Goal: Transaction & Acquisition: Purchase product/service

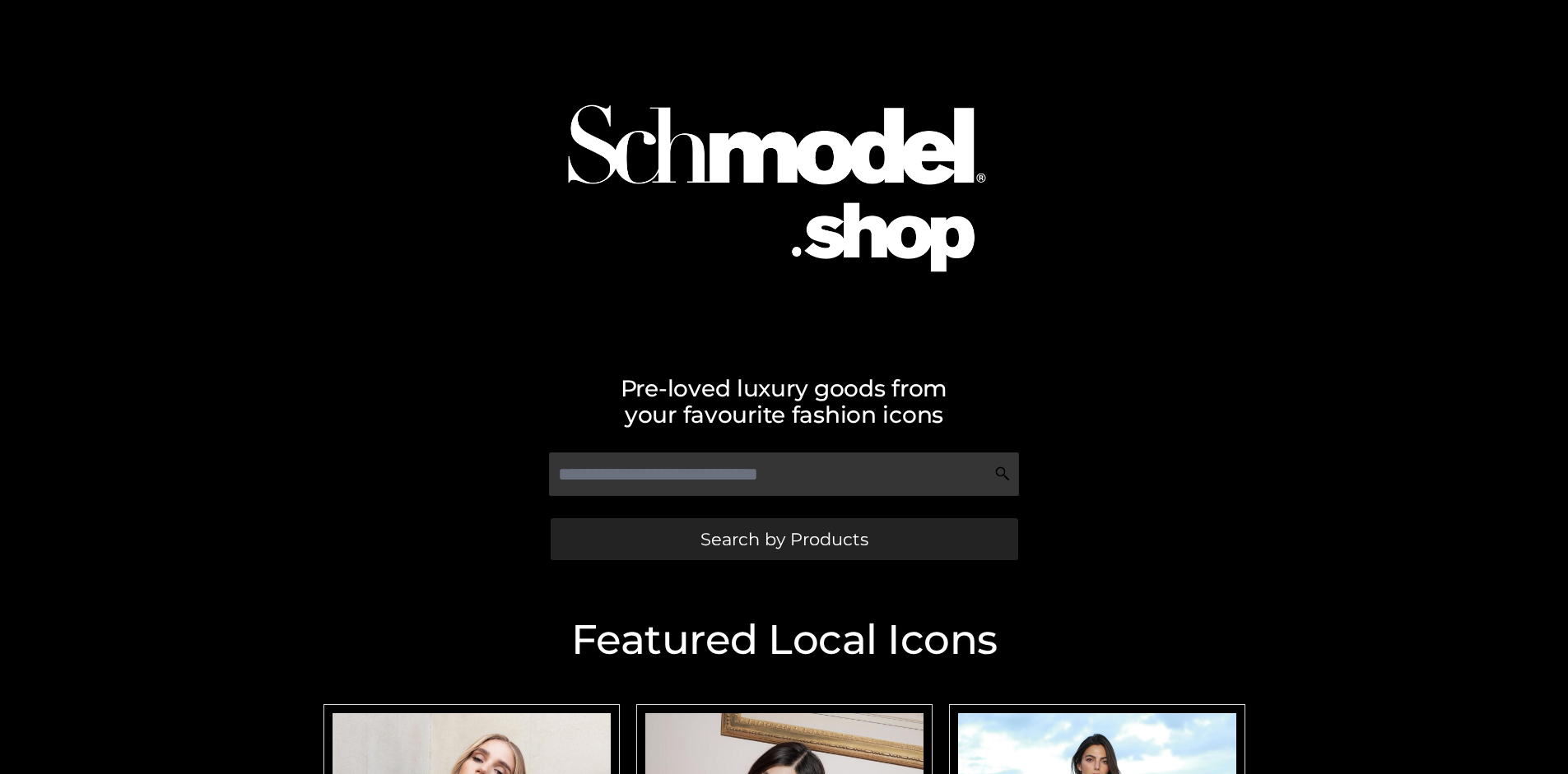
click at [784, 539] on span "Search by Products" at bounding box center [784, 539] width 168 height 18
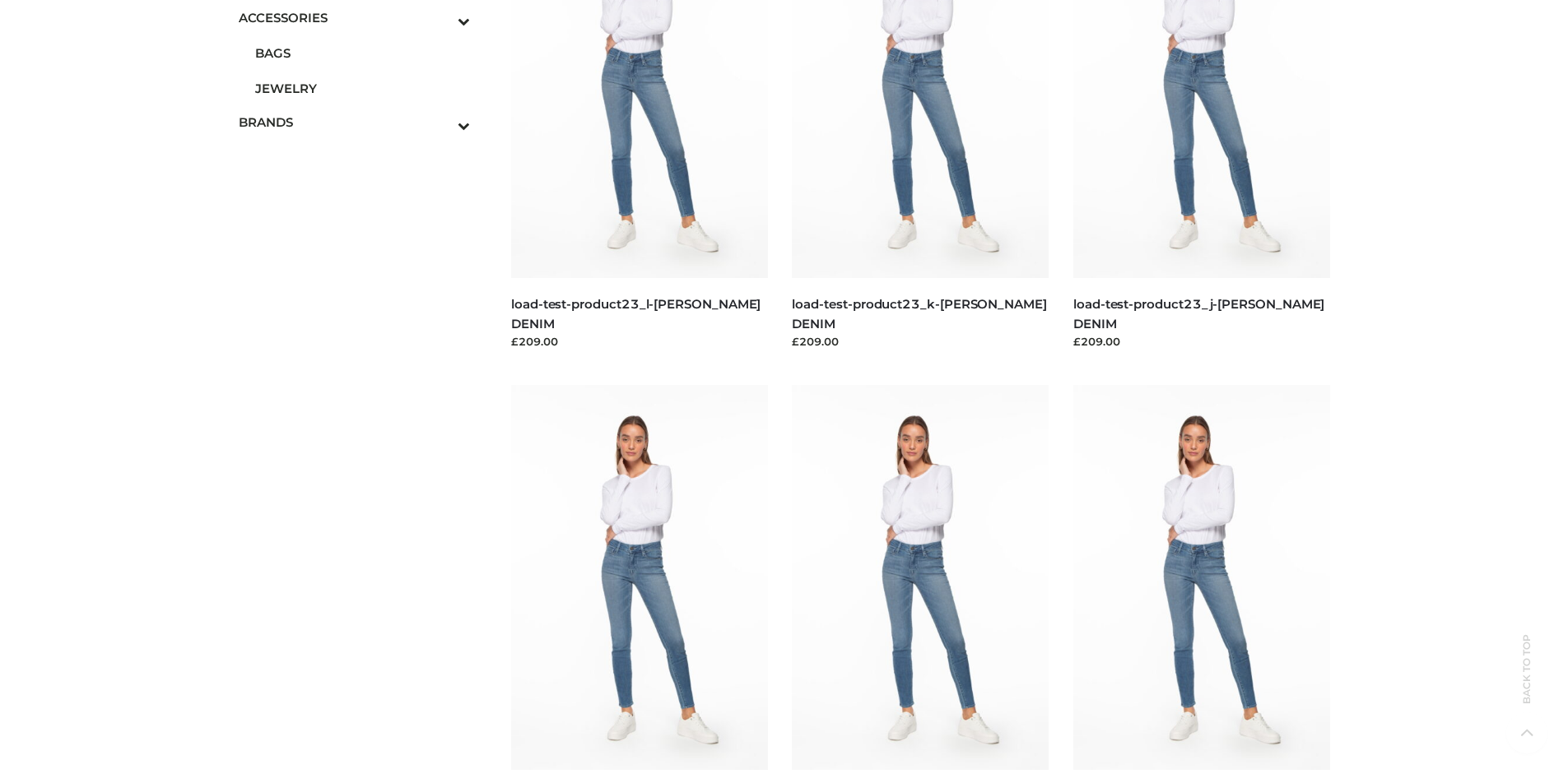
click at [362, 53] on span "BAGS" at bounding box center [362, 53] width 215 height 19
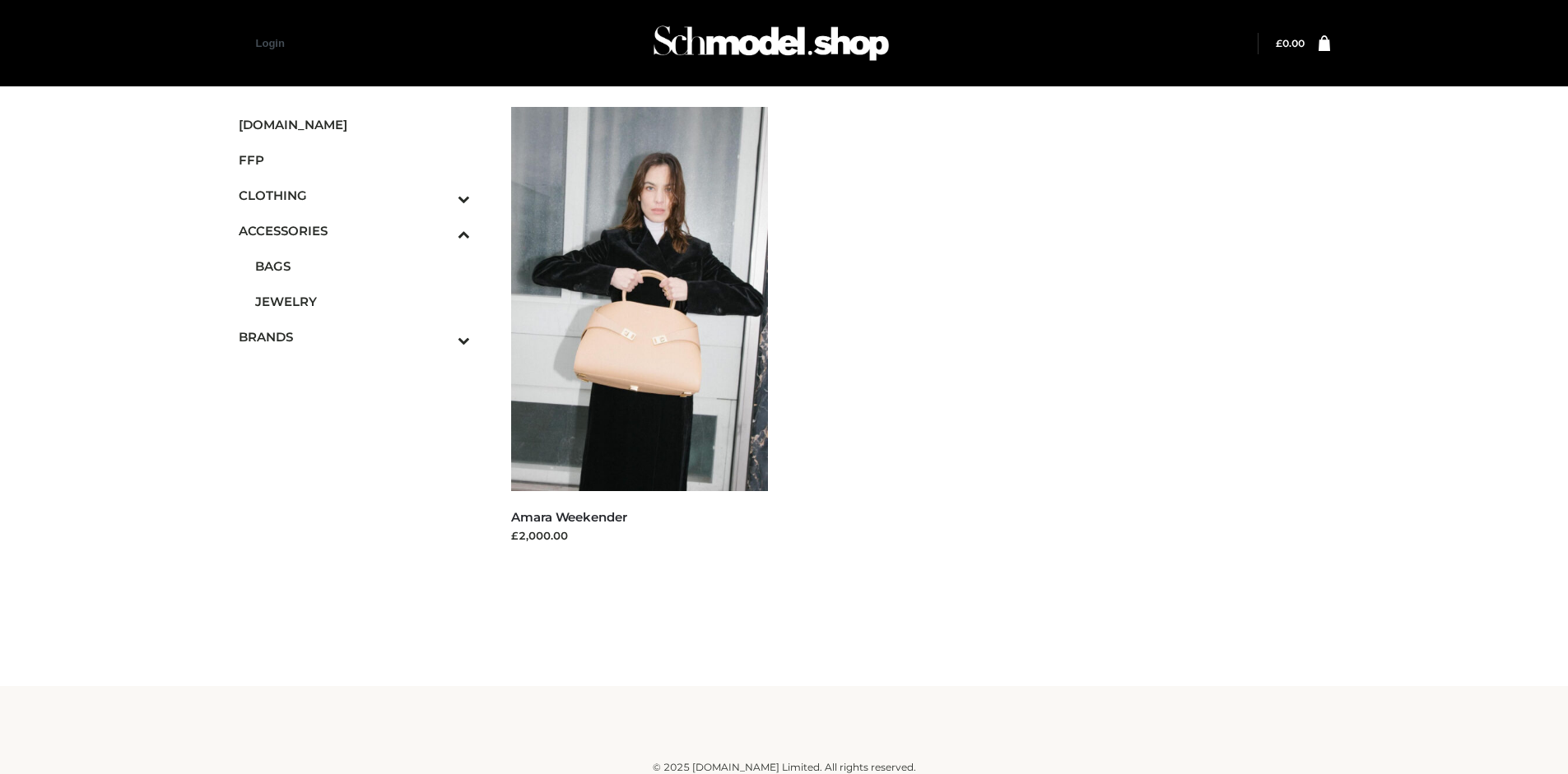
click at [441, 336] on icon "Toggle Submenu" at bounding box center [377, 340] width 184 height 19
click at [362, 336] on span "PARKERSMITH" at bounding box center [362, 337] width 215 height 19
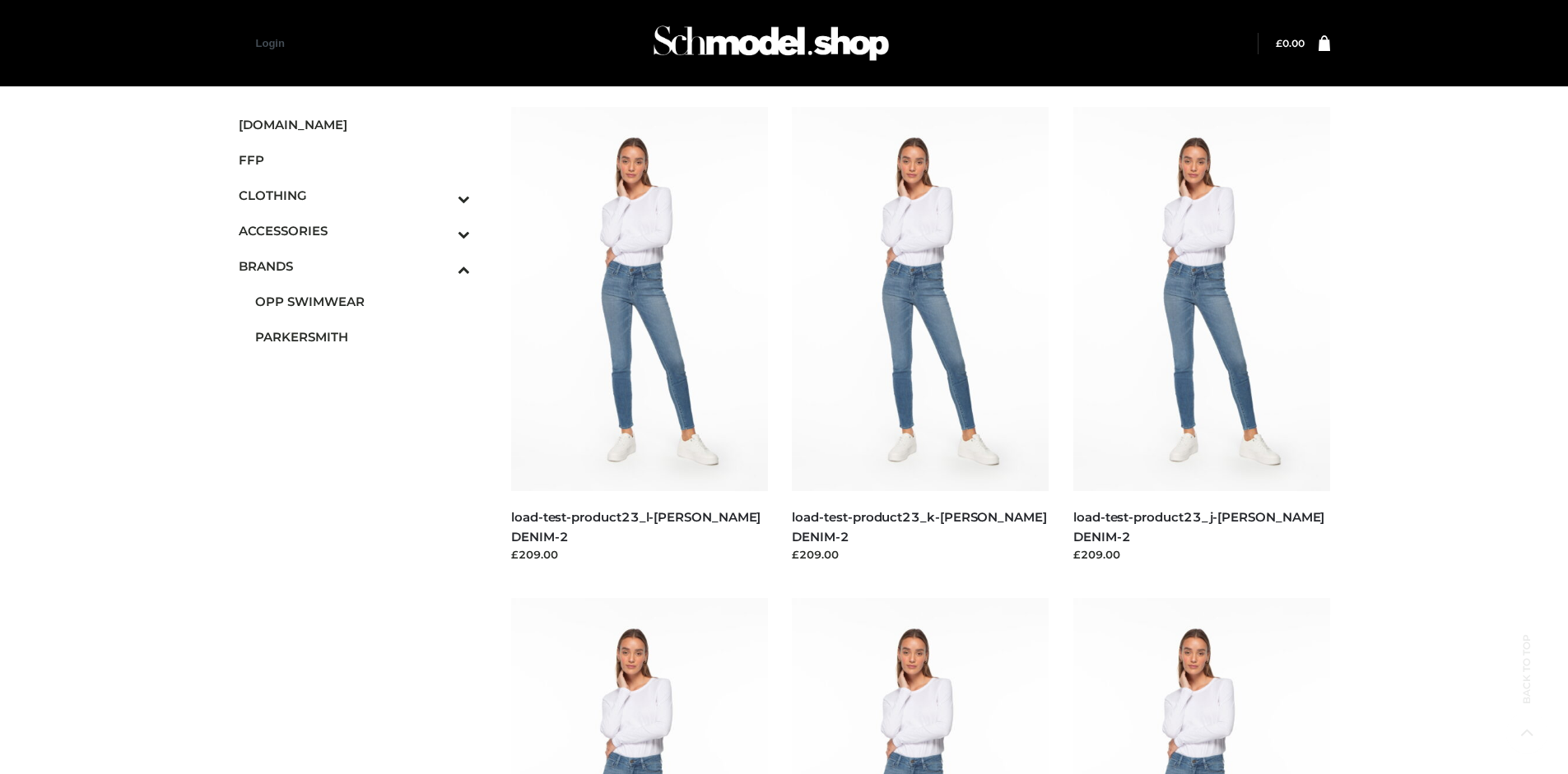
scroll to position [1266, 0]
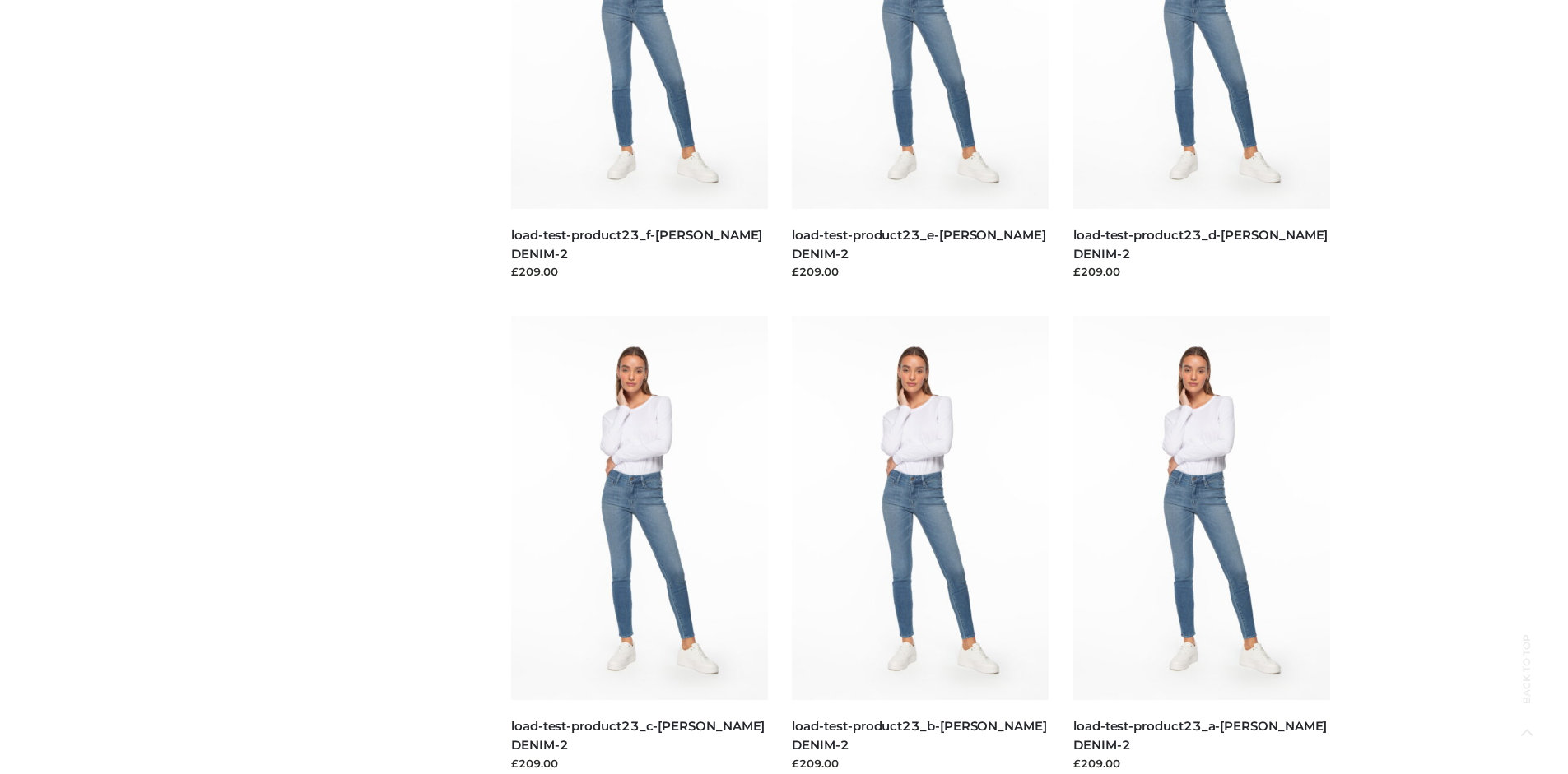
click at [920, 545] on img at bounding box center [920, 508] width 256 height 384
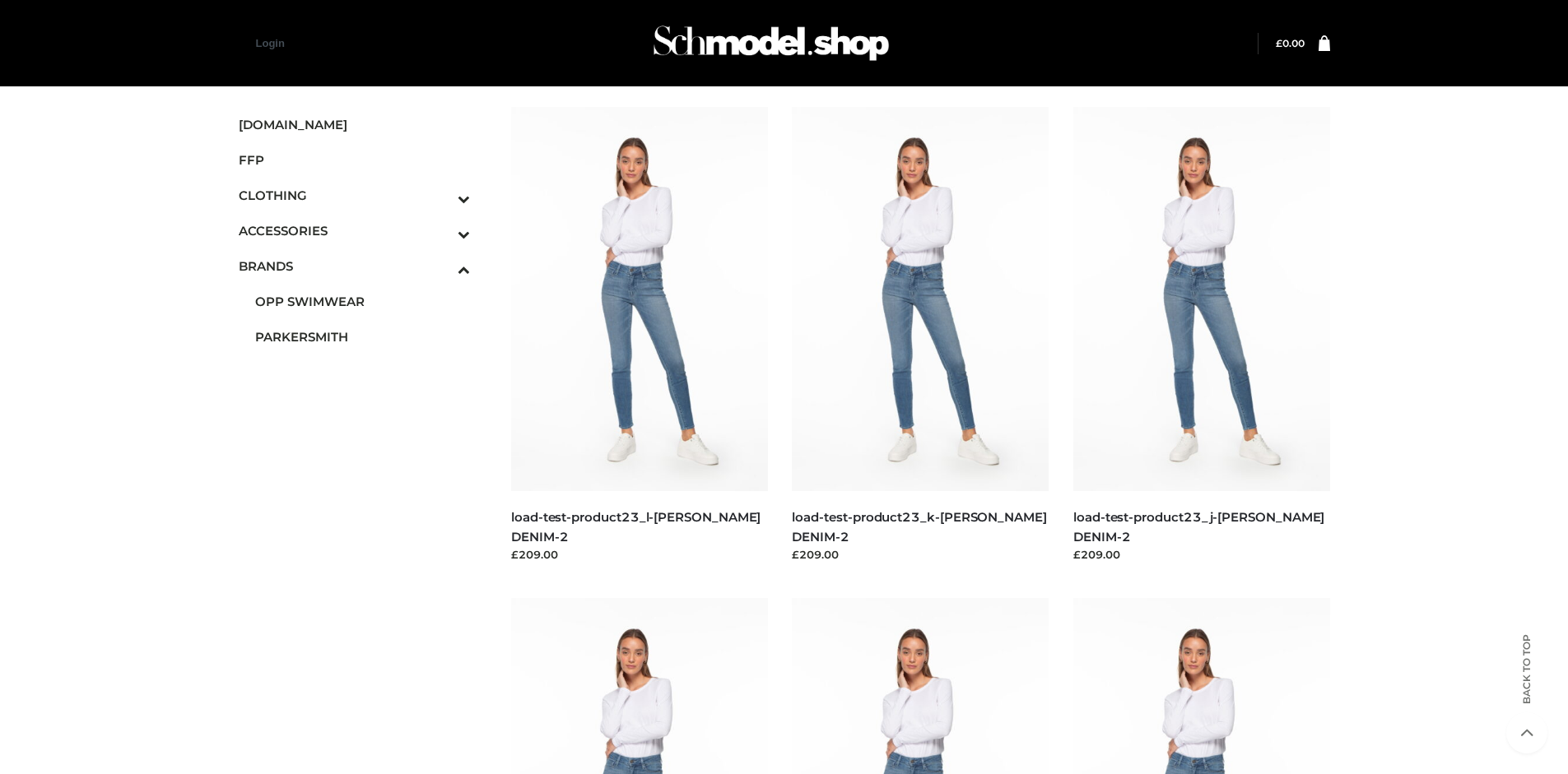
click at [920, 335] on img at bounding box center [920, 298] width 256 height 384
click at [639, 335] on img at bounding box center [639, 298] width 256 height 384
click at [354, 160] on span "FFP" at bounding box center [355, 160] width 232 height 19
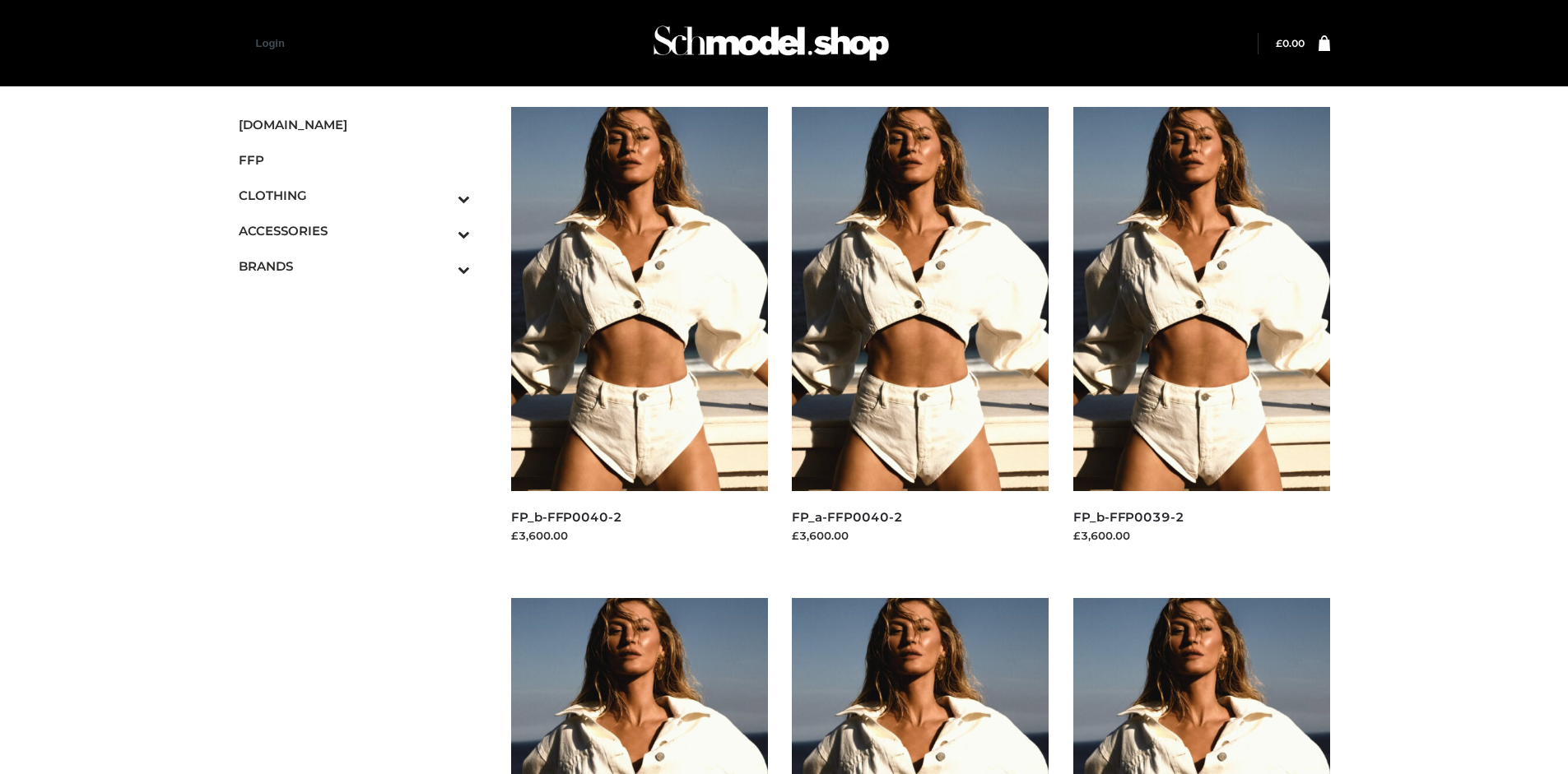
scroll to position [1266, 0]
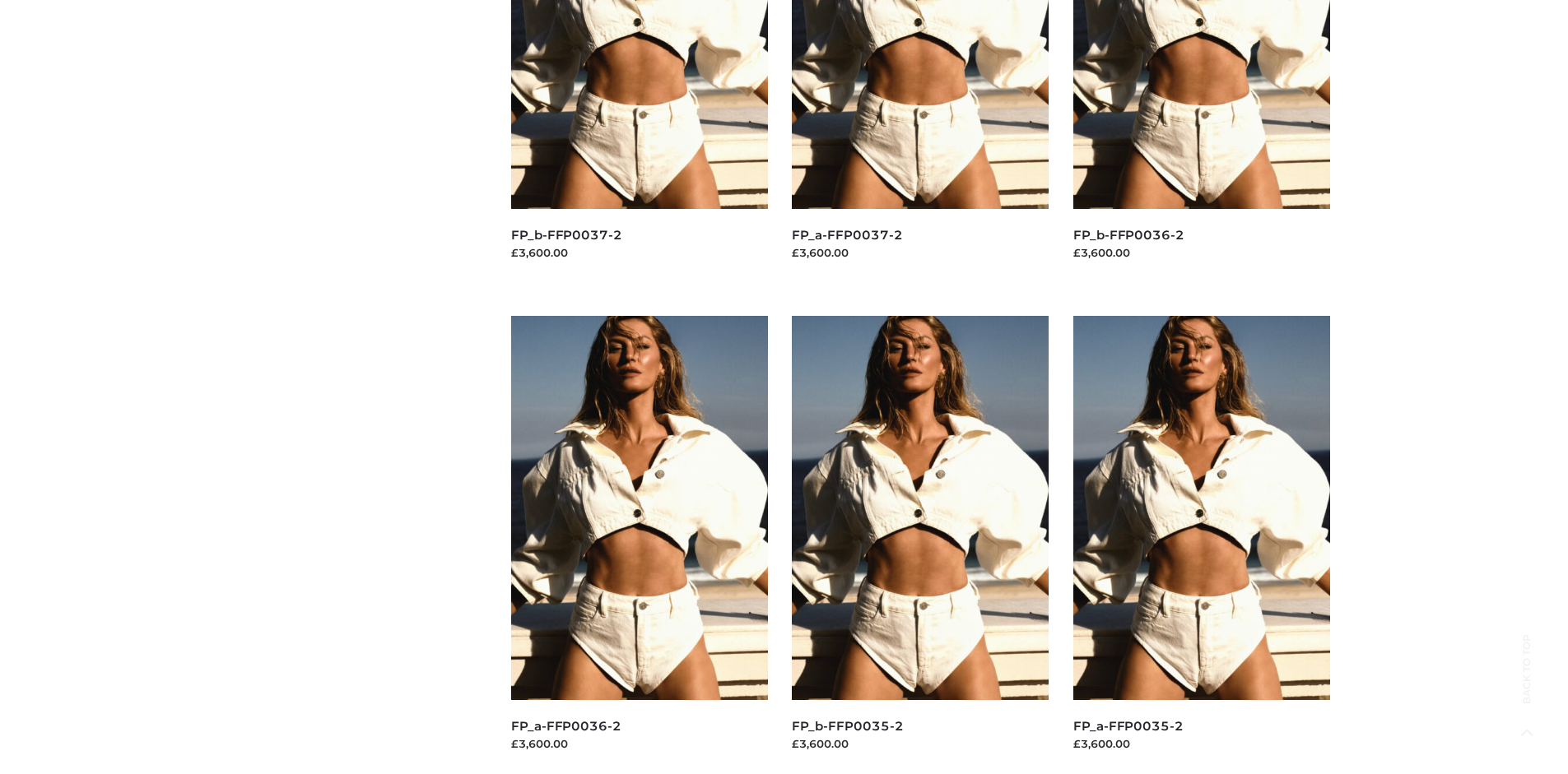
click at [1201, 545] on img at bounding box center [1201, 508] width 256 height 384
click at [920, 545] on img at bounding box center [920, 508] width 256 height 384
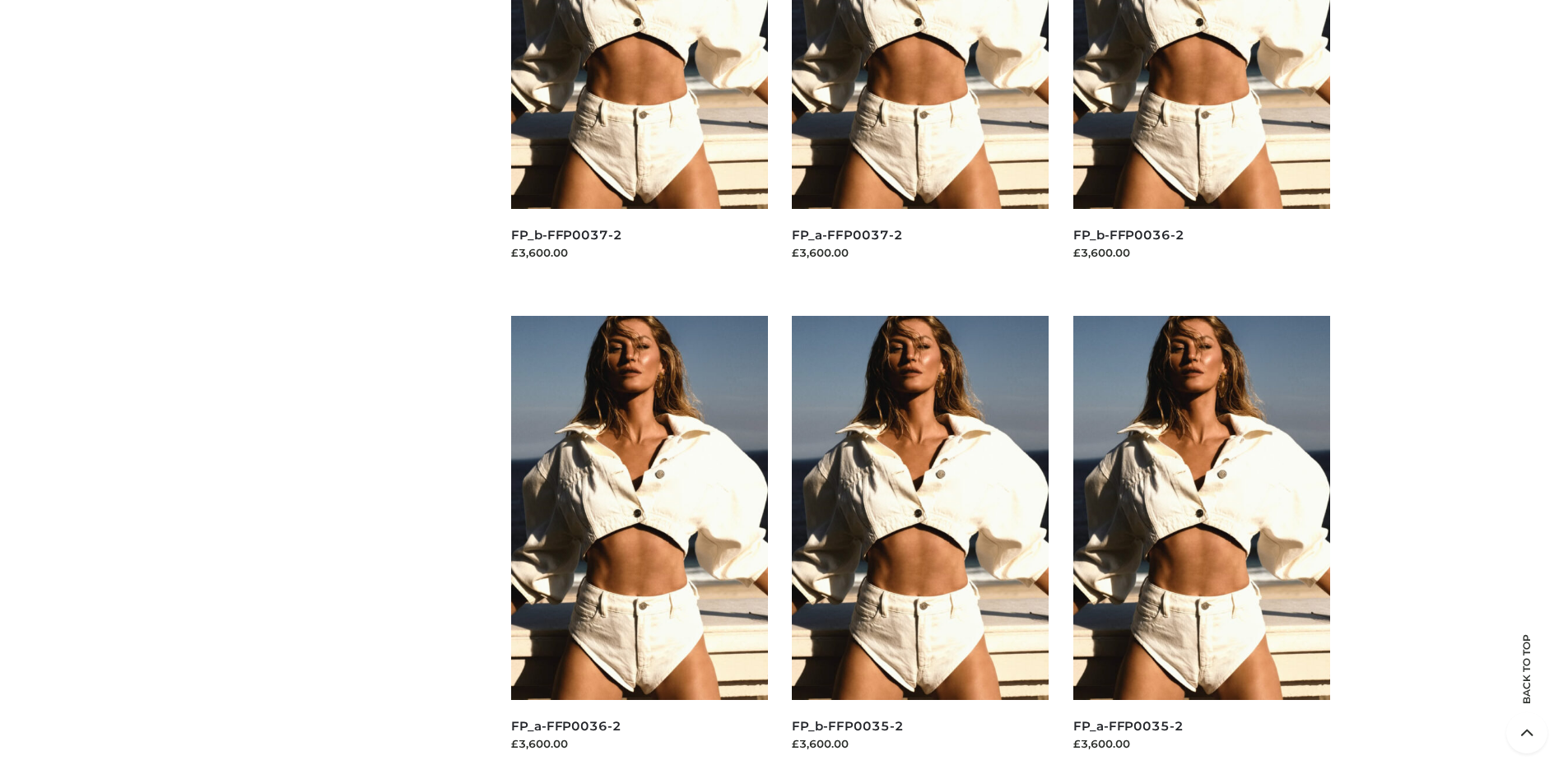
scroll to position [774, 0]
click at [639, 545] on img at bounding box center [639, 508] width 256 height 384
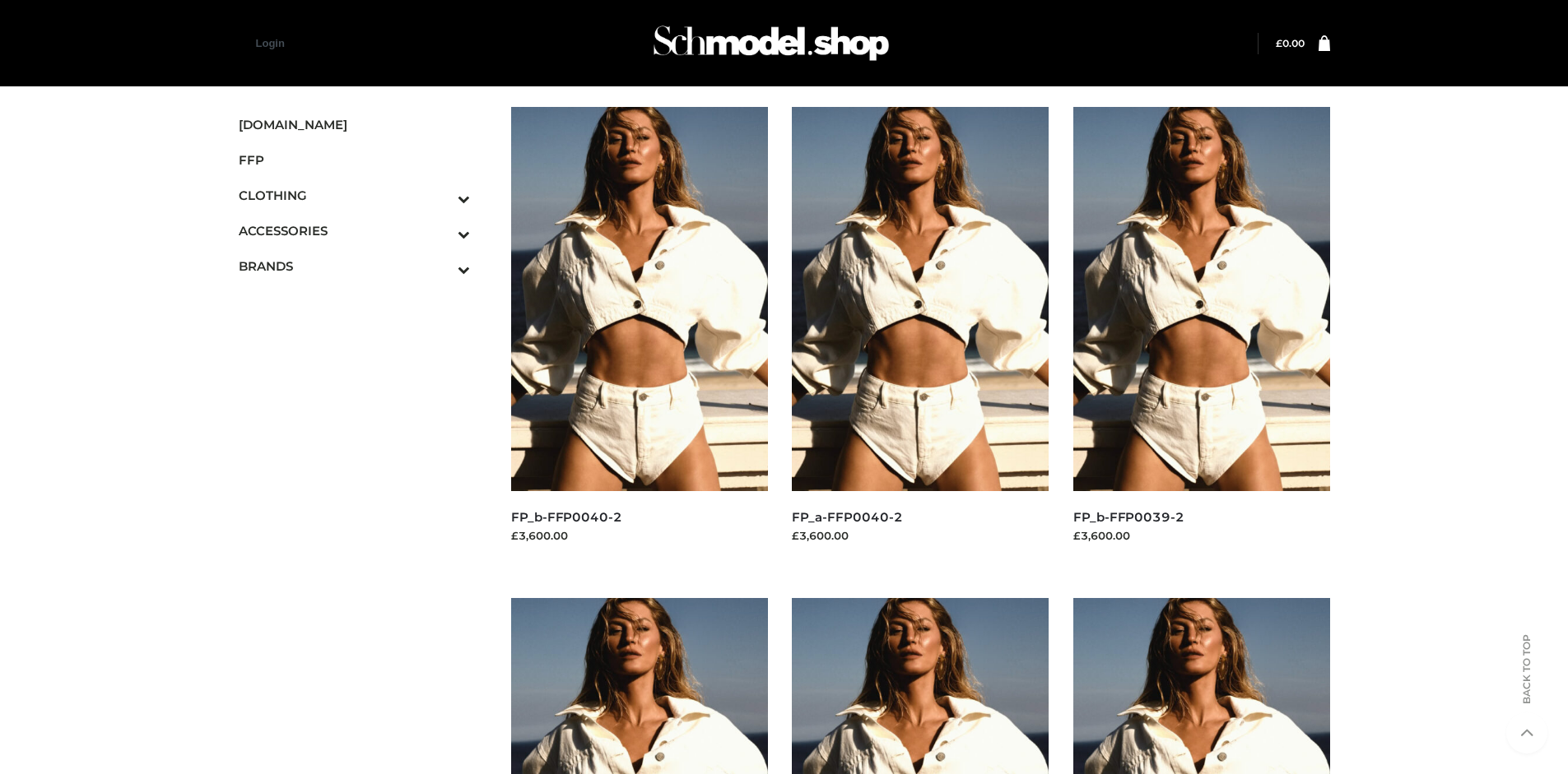
click at [441, 195] on icon "Toggle Submenu" at bounding box center [377, 198] width 184 height 19
click at [362, 230] on span "DRESSES" at bounding box center [362, 230] width 215 height 19
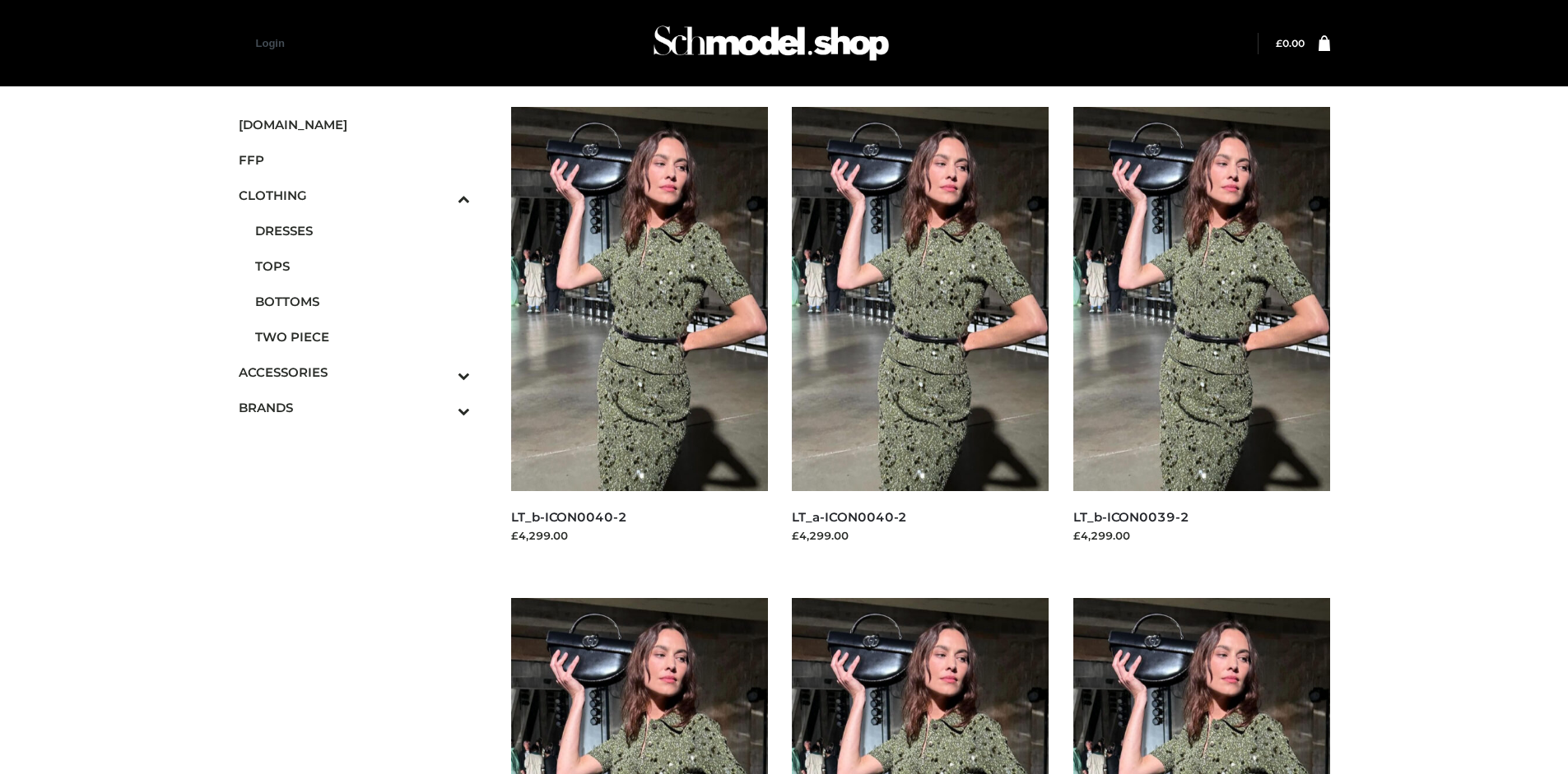
scroll to position [1266, 0]
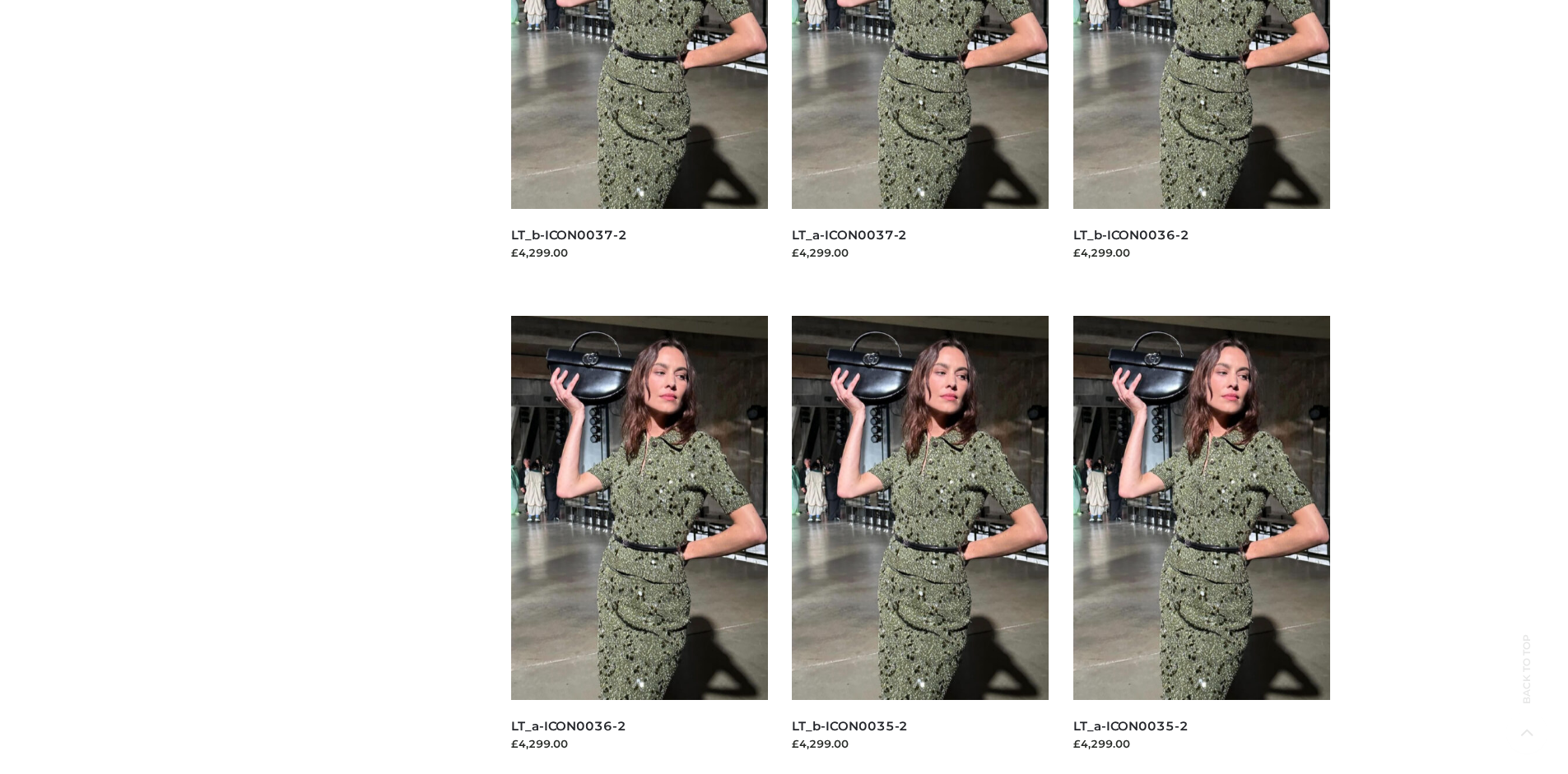
click at [1201, 545] on img at bounding box center [1201, 508] width 256 height 384
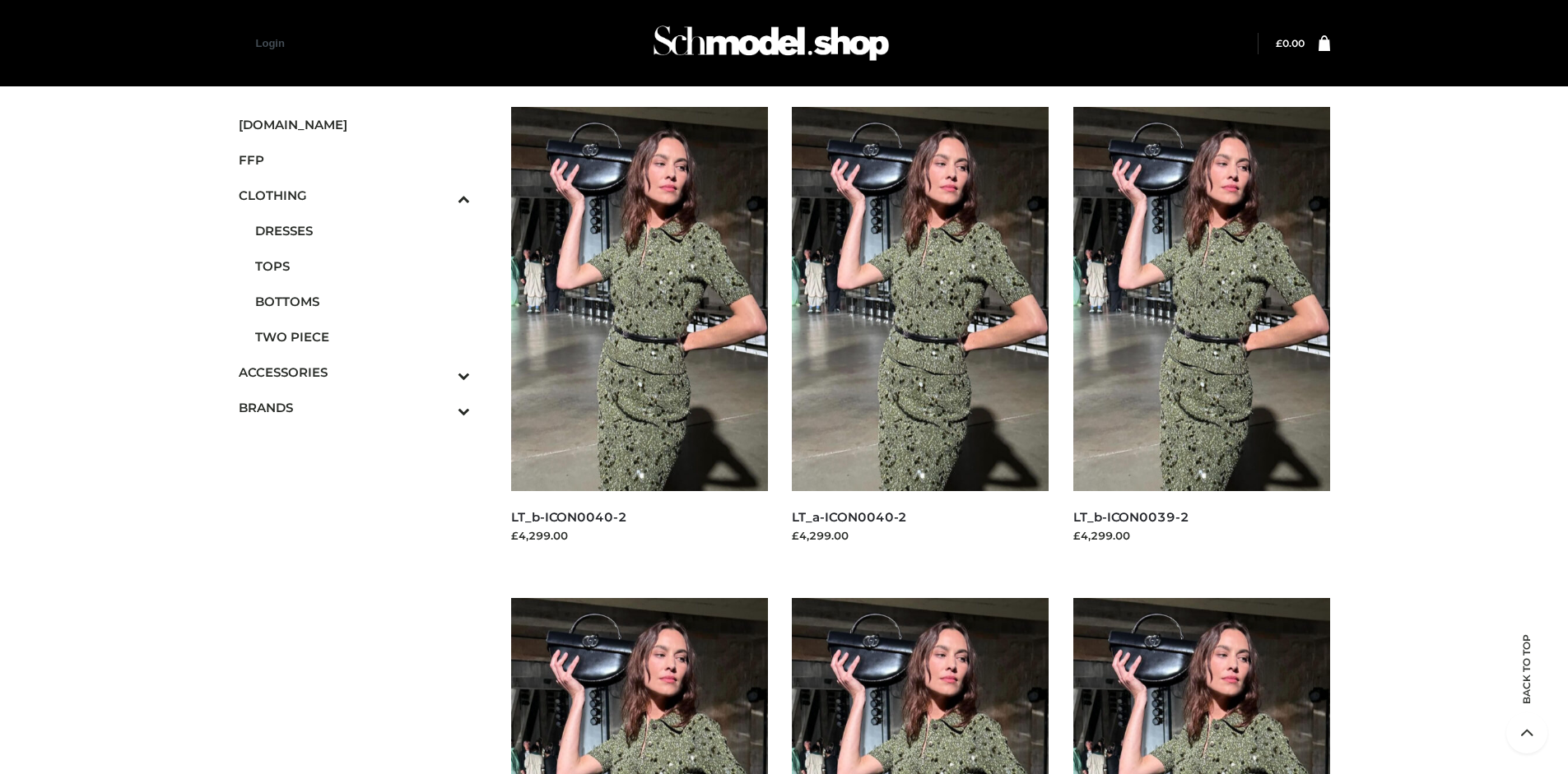
click at [1201, 335] on img at bounding box center [1201, 298] width 256 height 384
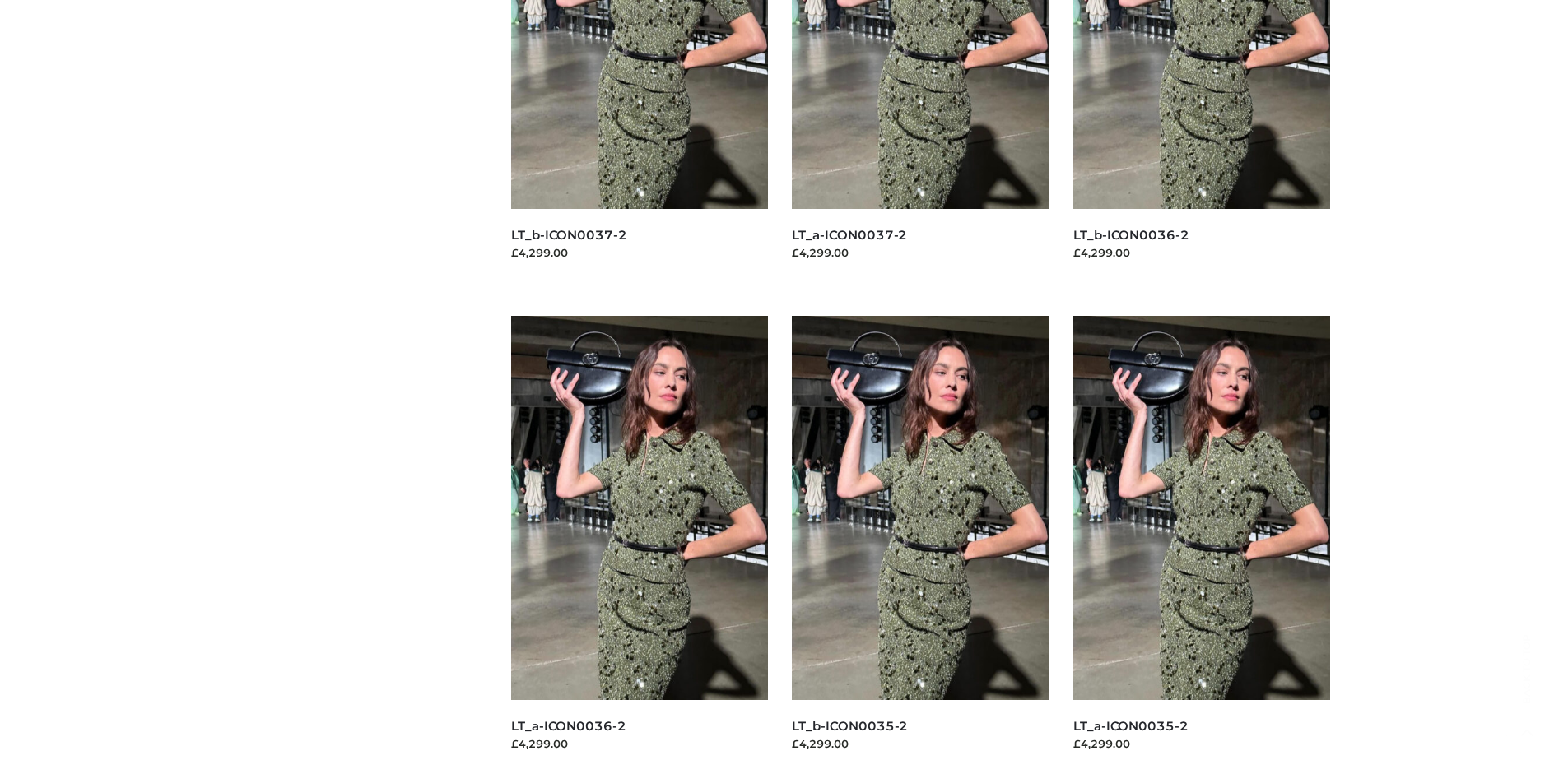
click at [920, 545] on img at bounding box center [920, 508] width 256 height 384
click at [639, 545] on img at bounding box center [639, 508] width 256 height 384
